Goal: Task Accomplishment & Management: Complete application form

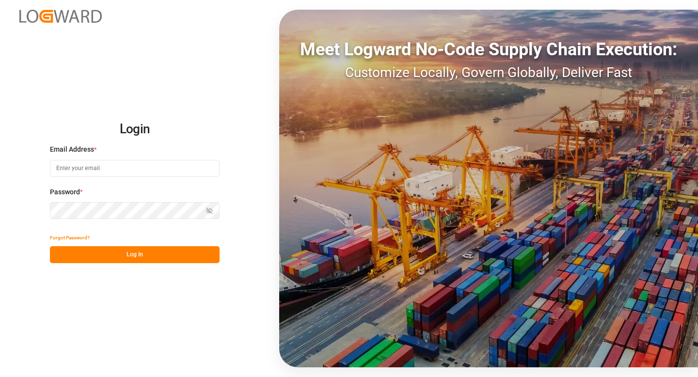
click at [136, 170] on input at bounding box center [135, 168] width 170 height 17
type input "[EMAIL_ADDRESS][DOMAIN_NAME]"
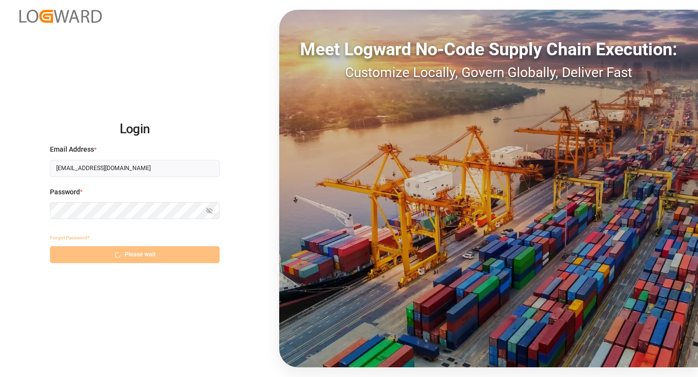
click at [251, 235] on div "Login Email Address * [EMAIL_ADDRESS][DOMAIN_NAME] Password * Show password For…" at bounding box center [349, 188] width 698 height 377
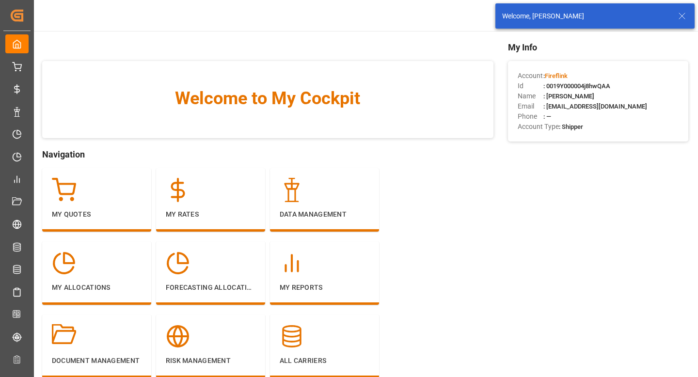
drag, startPoint x: 299, startPoint y: 50, endPoint x: 480, endPoint y: 65, distance: 182.0
click at [681, 19] on icon at bounding box center [682, 16] width 12 height 12
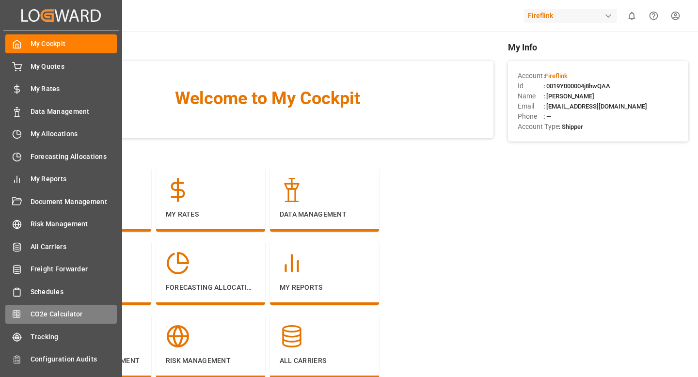
scroll to position [28, 0]
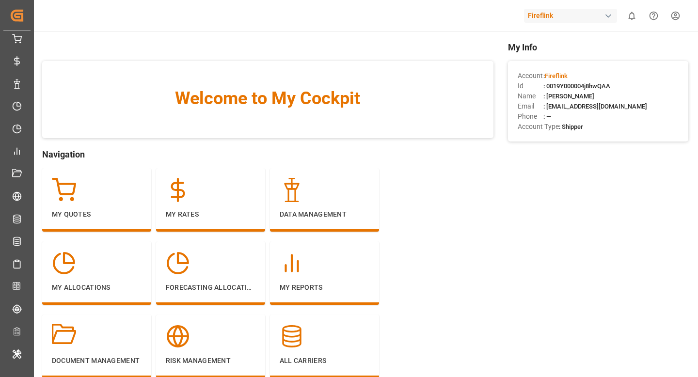
click at [338, 113] on div "Welcome to My Cockpit" at bounding box center [267, 99] width 451 height 77
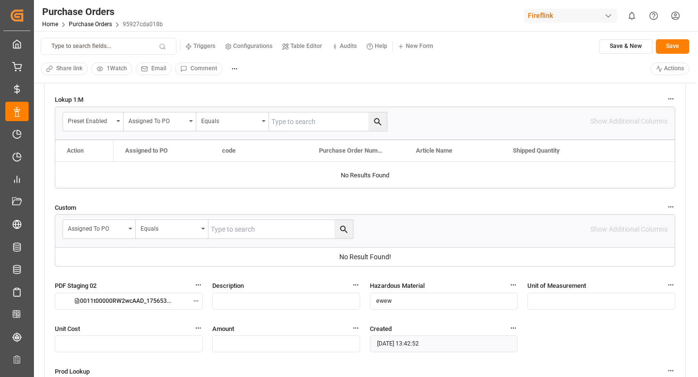
scroll to position [1456, 0]
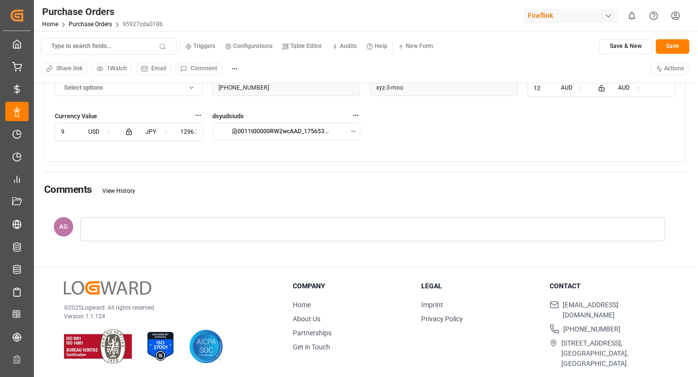
click at [208, 234] on div at bounding box center [372, 229] width 585 height 24
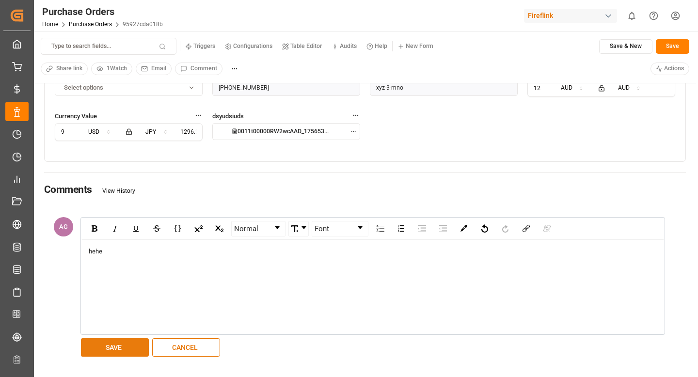
click at [112, 354] on button "SAVE" at bounding box center [115, 347] width 68 height 18
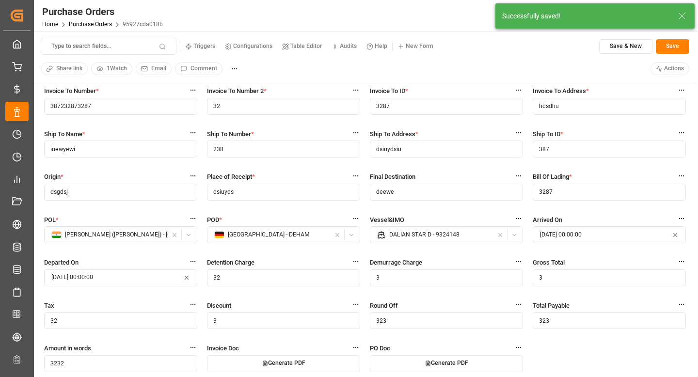
scroll to position [0, 0]
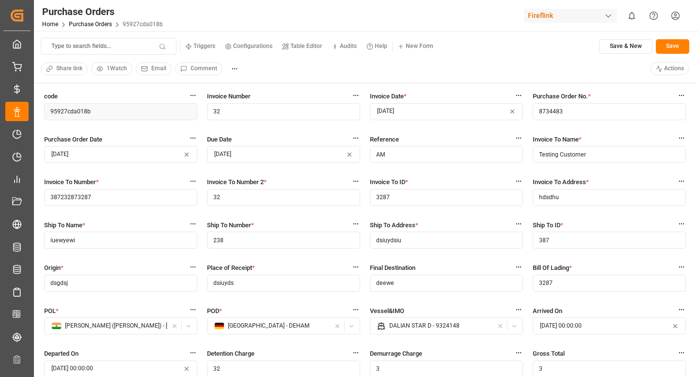
click at [233, 107] on input "32" at bounding box center [283, 111] width 153 height 17
type input "732"
click at [543, 109] on input "8734483" at bounding box center [609, 111] width 153 height 17
type input "87344838"
click at [671, 41] on button "Save" at bounding box center [672, 46] width 33 height 15
